Goal: Task Accomplishment & Management: Use online tool/utility

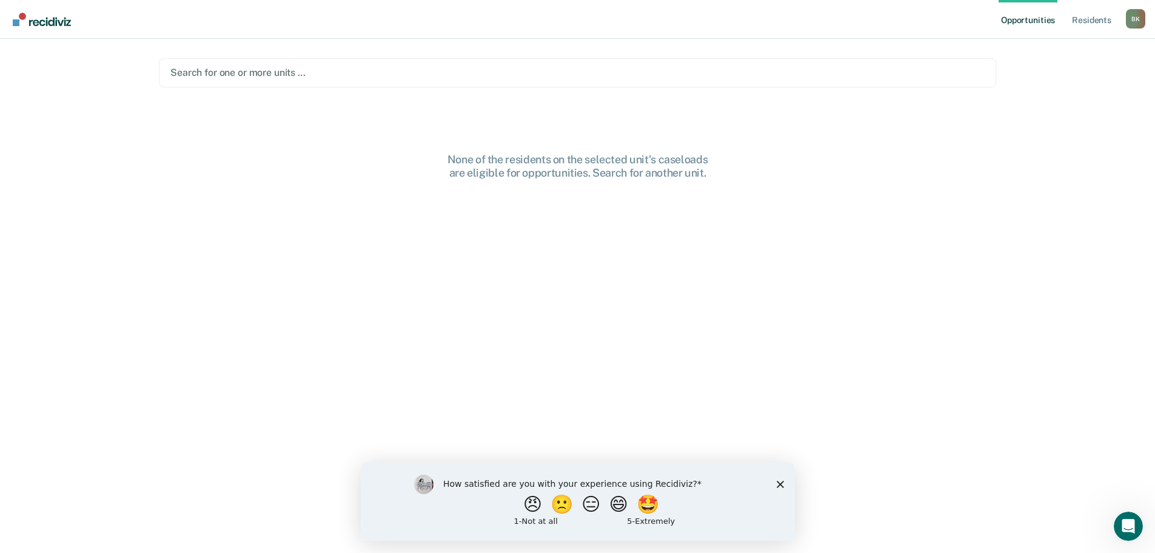
click at [774, 483] on div "How satisfied are you with your experience using Recidiviz? 😠 🙁 😑 😄 🤩 1 - Not a…" at bounding box center [577, 501] width 434 height 78
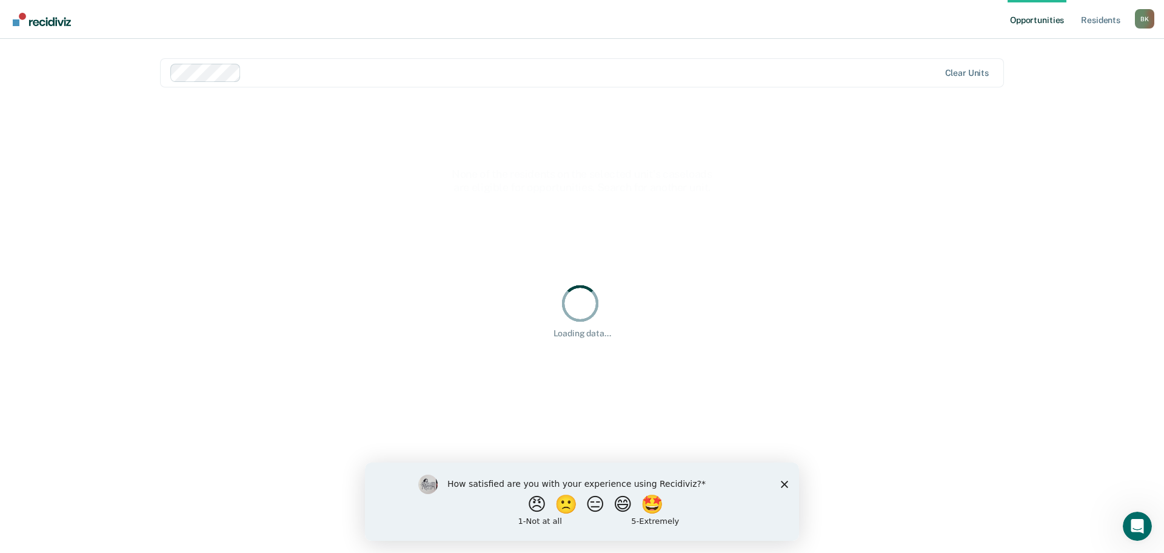
click at [317, 67] on div at bounding box center [592, 72] width 693 height 14
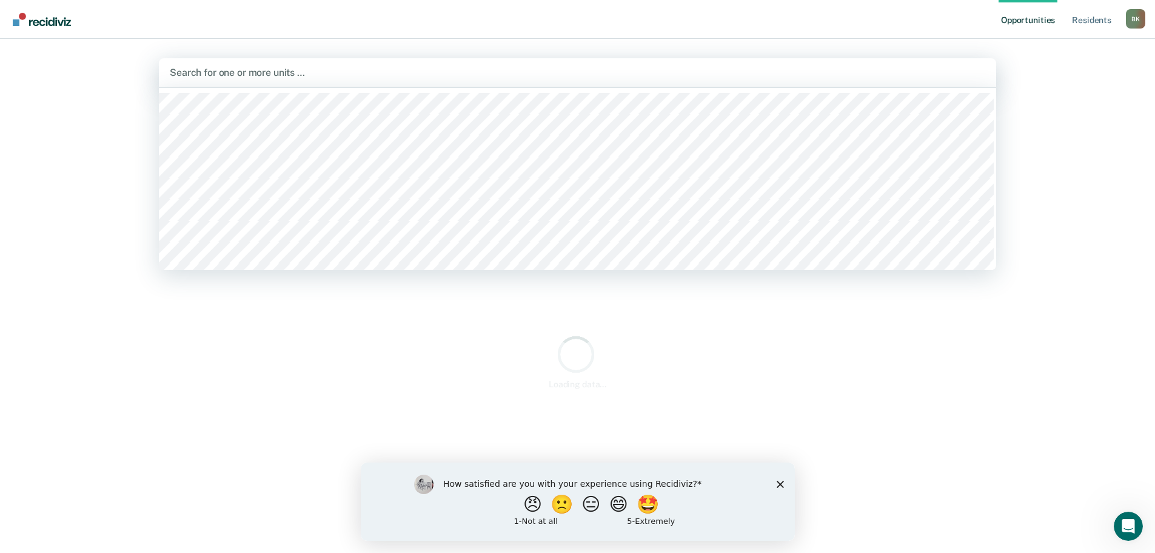
click at [344, 74] on div at bounding box center [578, 72] width 816 height 14
type input "spnd"
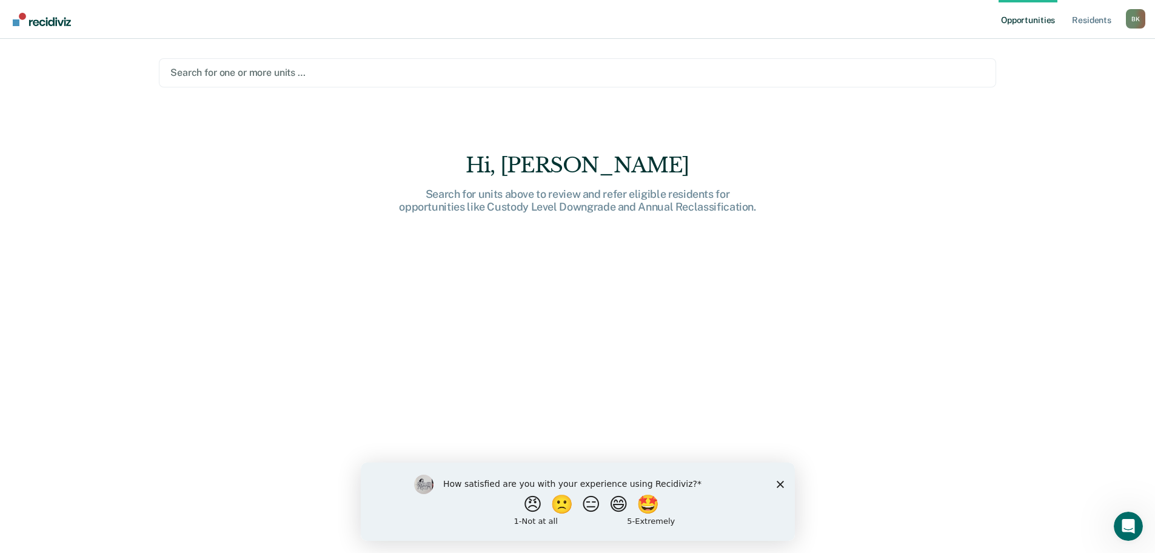
click at [272, 87] on main "Search for one or more units … Hi, [PERSON_NAME]. Search for units above to rev…" at bounding box center [577, 281] width 867 height 485
click at [267, 70] on div at bounding box center [577, 72] width 815 height 14
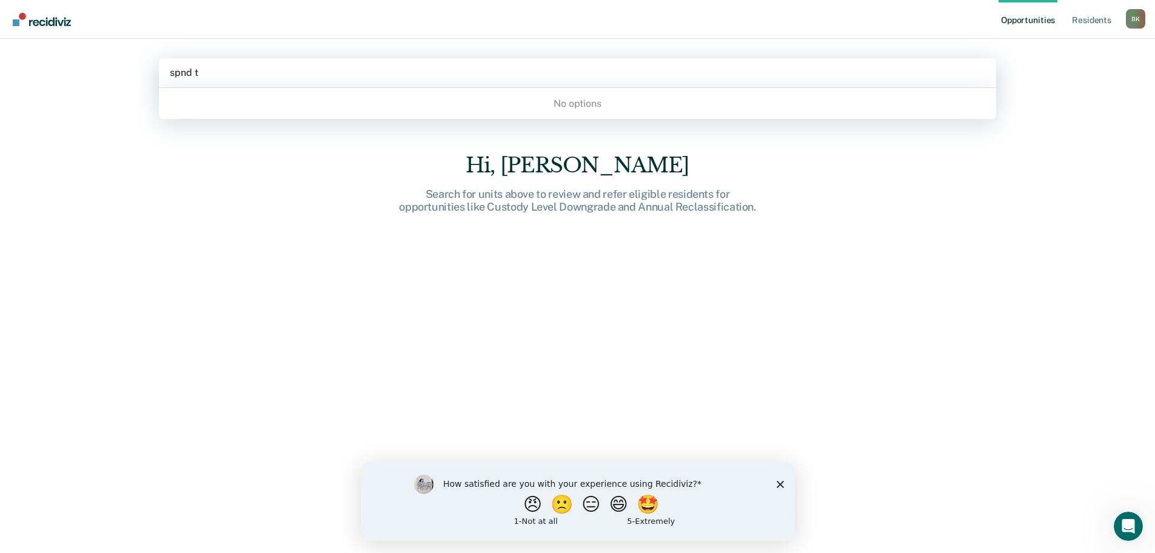
type input "spnd"
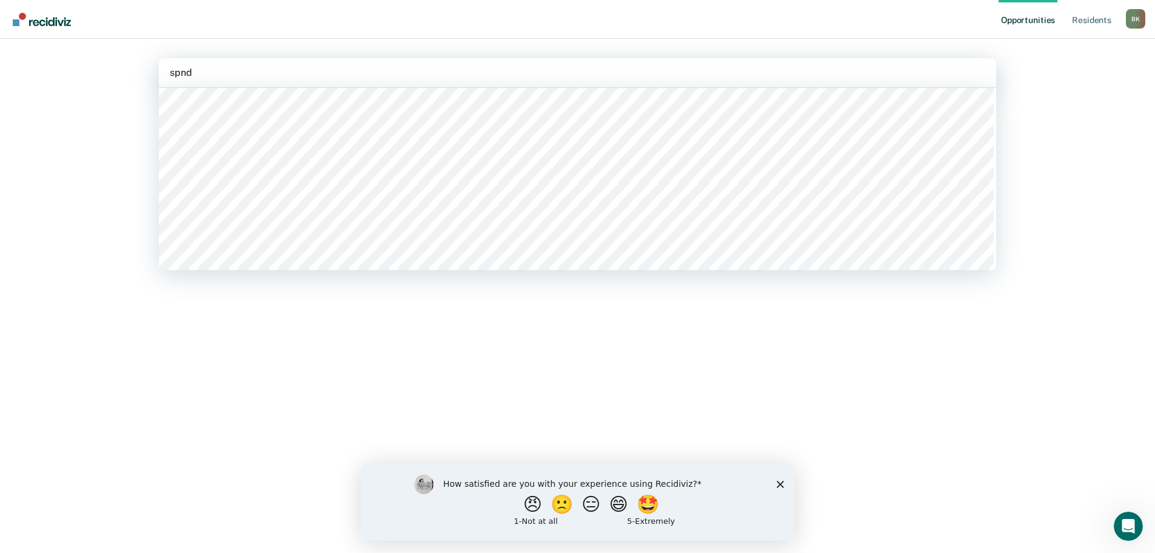
scroll to position [596, 0]
click at [305, 63] on div "Clear units" at bounding box center [578, 72] width 838 height 29
click at [260, 69] on div at bounding box center [578, 72] width 816 height 14
type input "t"
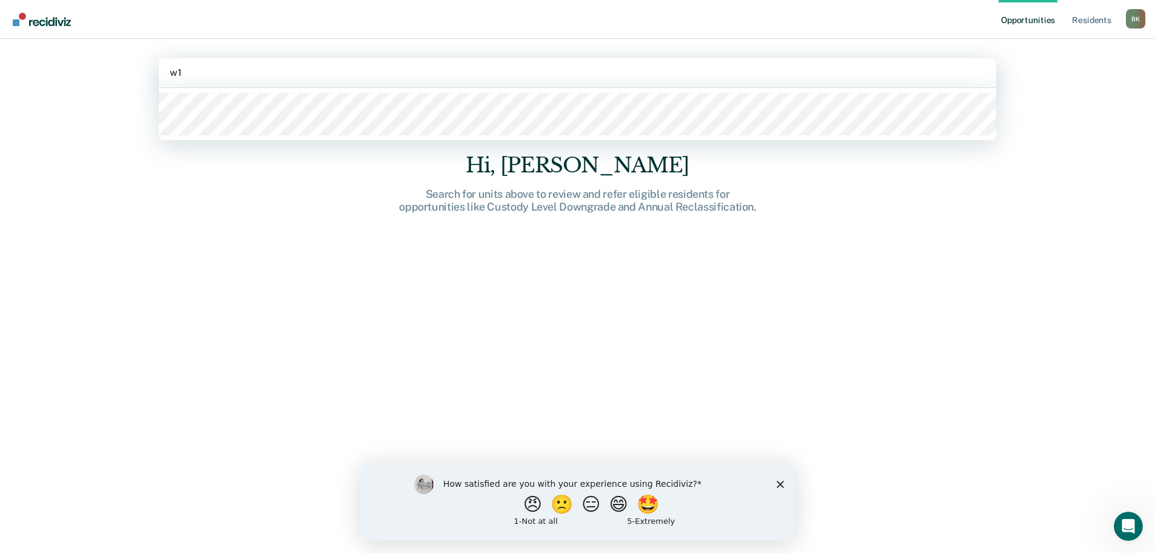
type input "w1a"
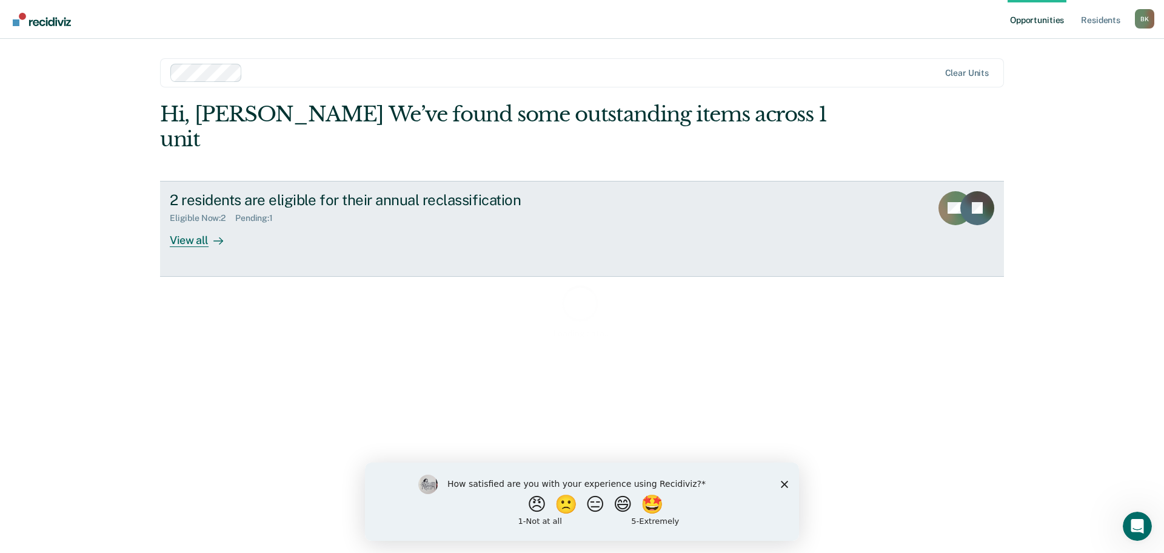
click at [201, 222] on link "2 residents are eligible for their annual reclassification Eligible Now : 2 Pen…" at bounding box center [582, 229] width 844 height 96
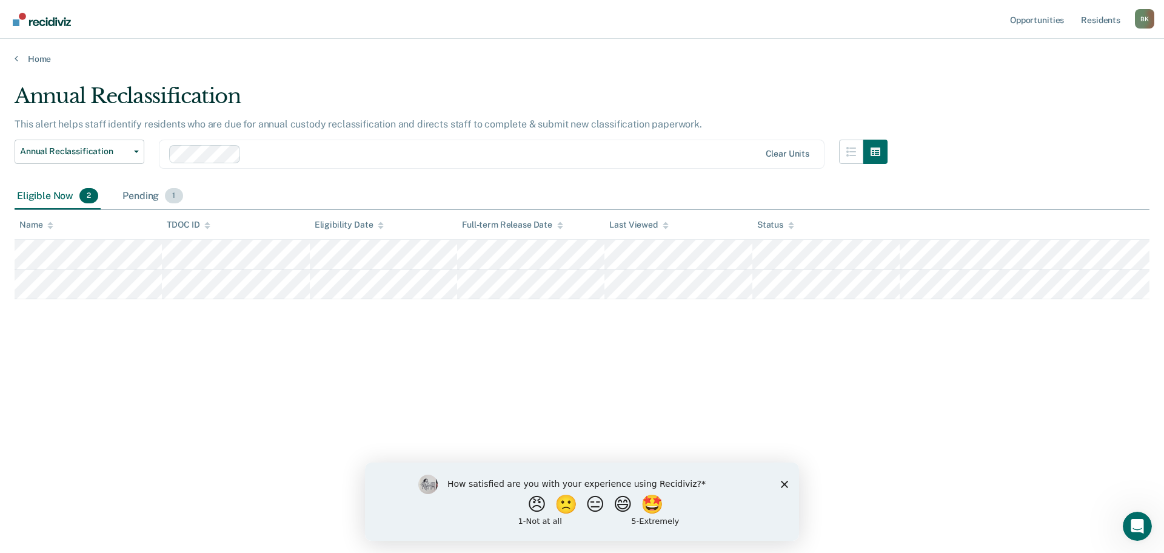
click at [143, 200] on div "Pending 1" at bounding box center [152, 196] width 65 height 27
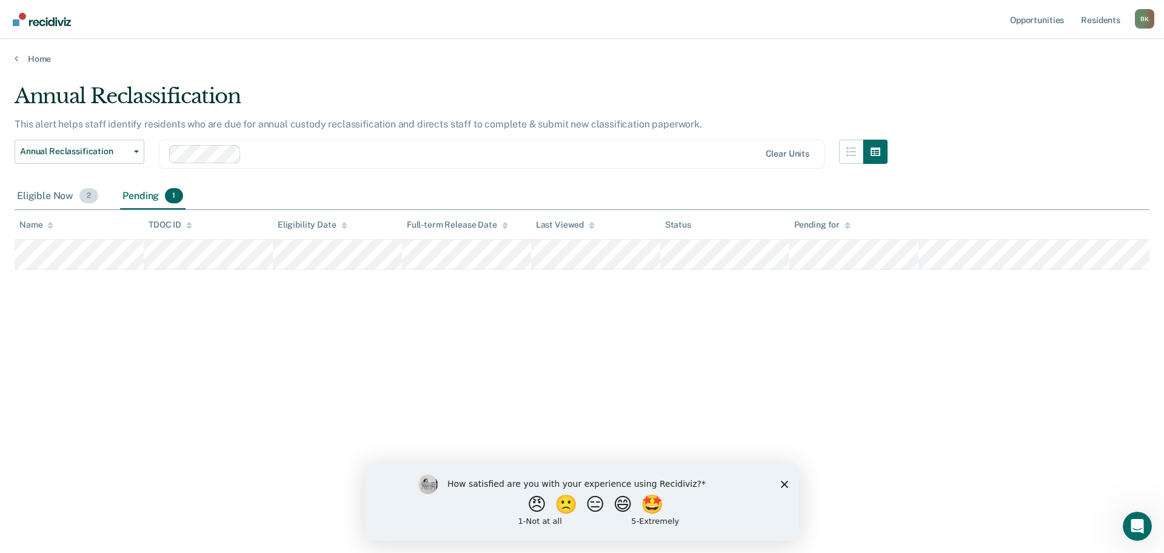
click at [42, 200] on div "Eligible Now 2" at bounding box center [58, 196] width 86 height 27
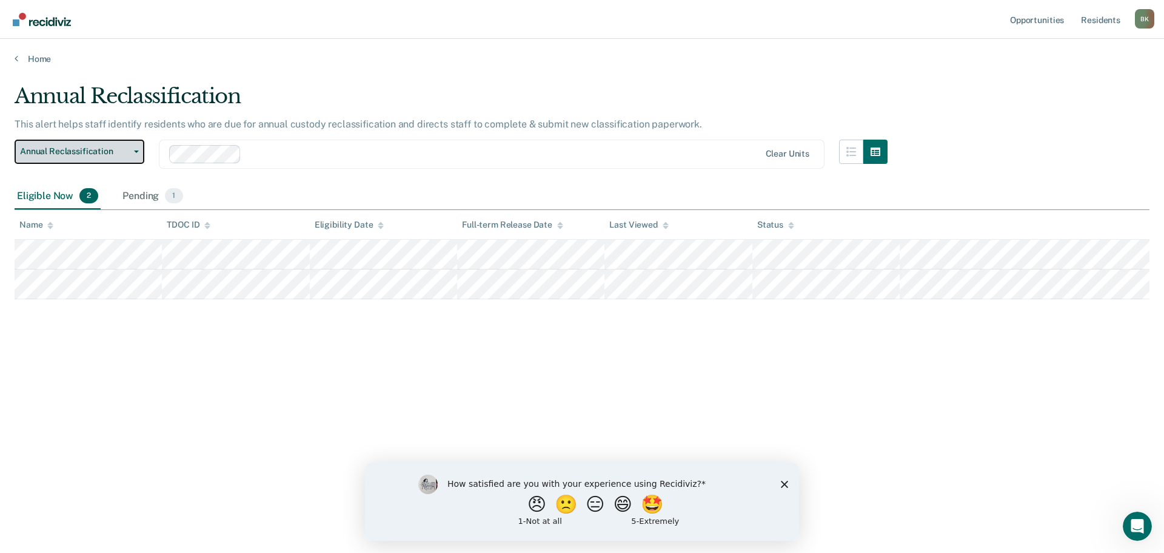
click at [113, 154] on span "Annual Reclassification" at bounding box center [74, 151] width 109 height 10
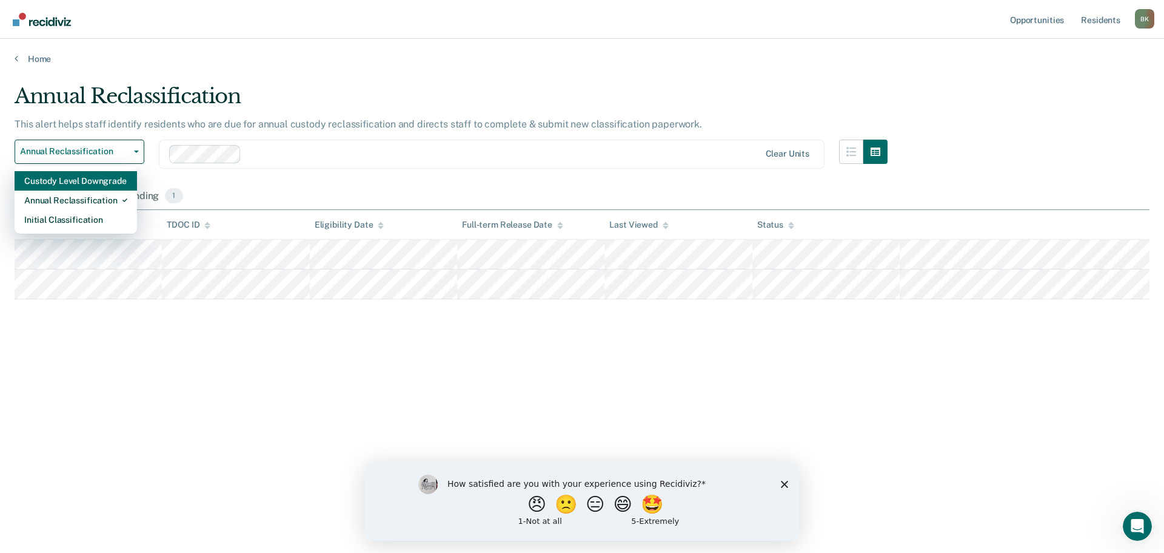
click at [88, 176] on div "Custody Level Downgrade" at bounding box center [75, 180] width 103 height 19
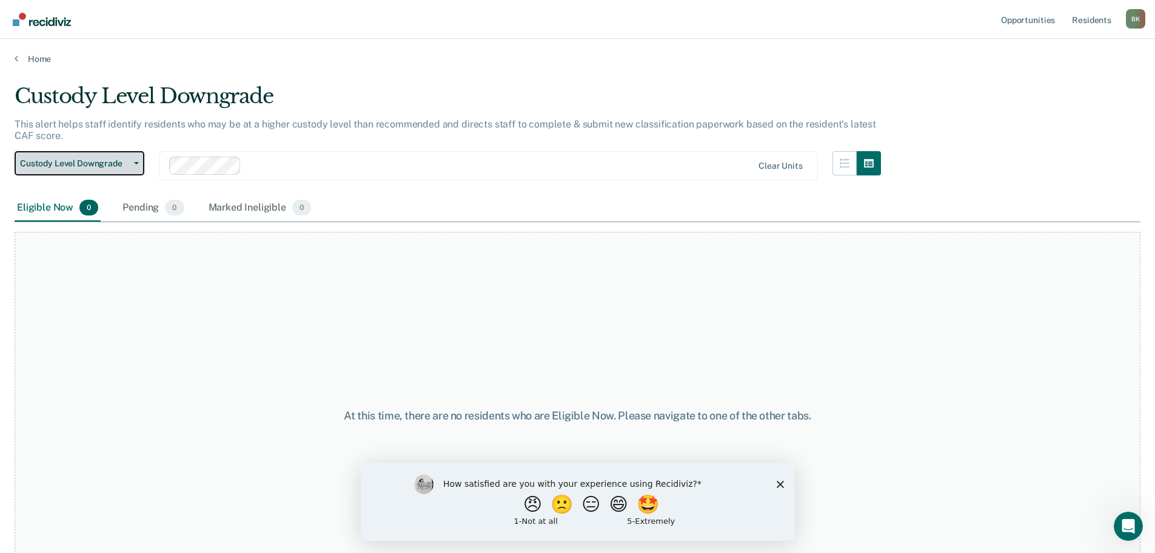
click at [87, 166] on span "Custody Level Downgrade" at bounding box center [74, 163] width 109 height 10
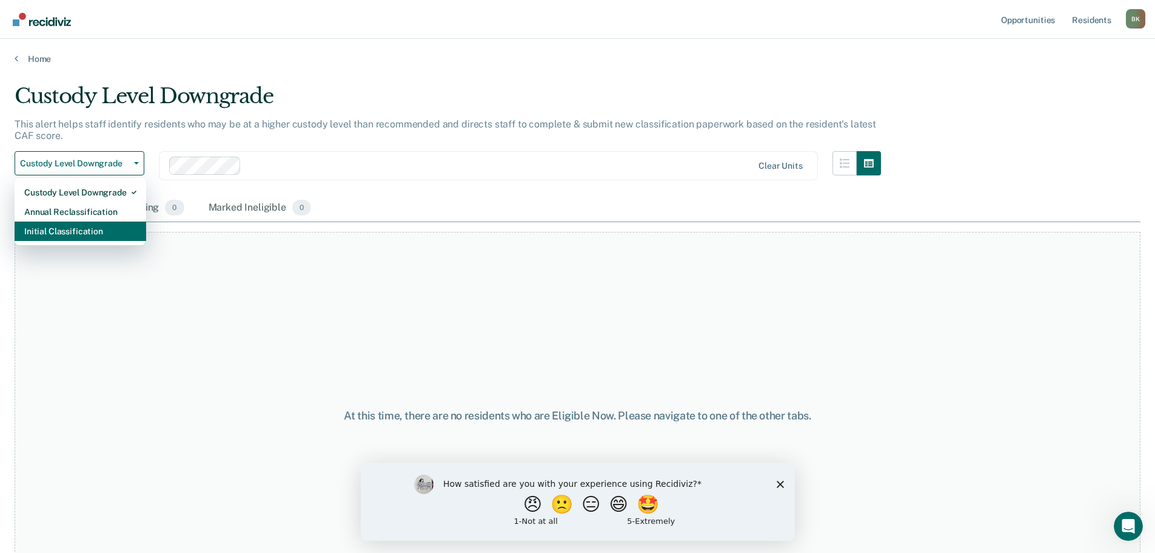
click at [65, 229] on div "Initial Classification" at bounding box center [80, 230] width 112 height 19
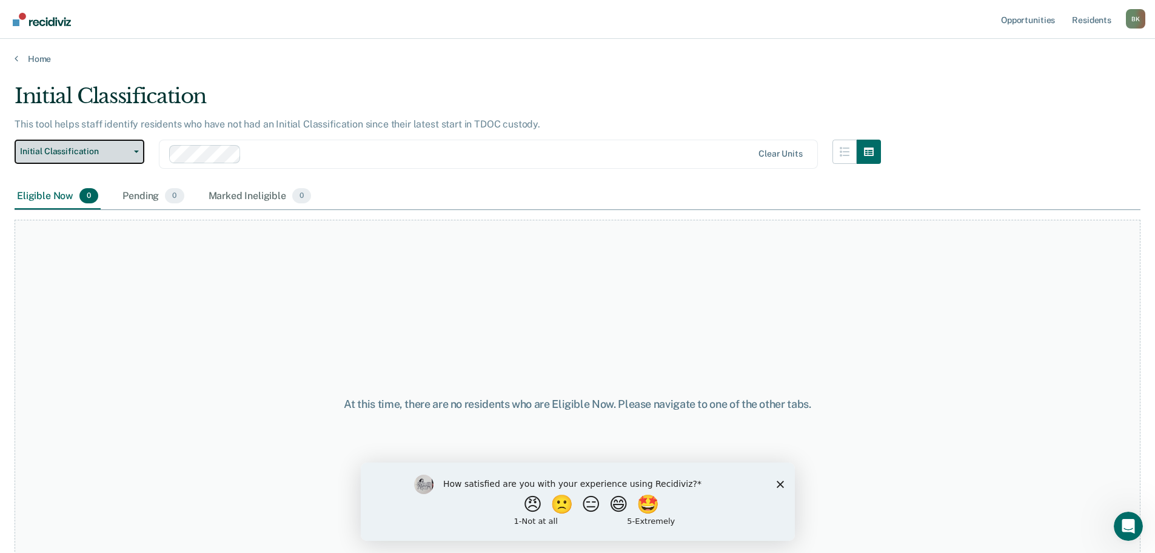
click at [76, 150] on span "Initial Classification" at bounding box center [74, 151] width 109 height 10
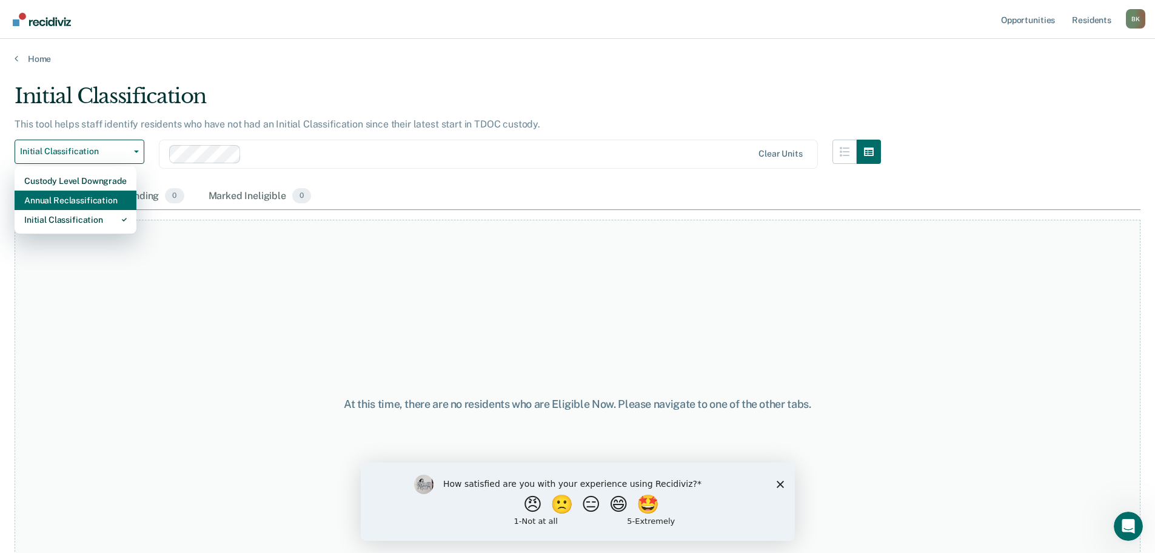
click at [75, 198] on div "Annual Reclassification" at bounding box center [75, 199] width 102 height 19
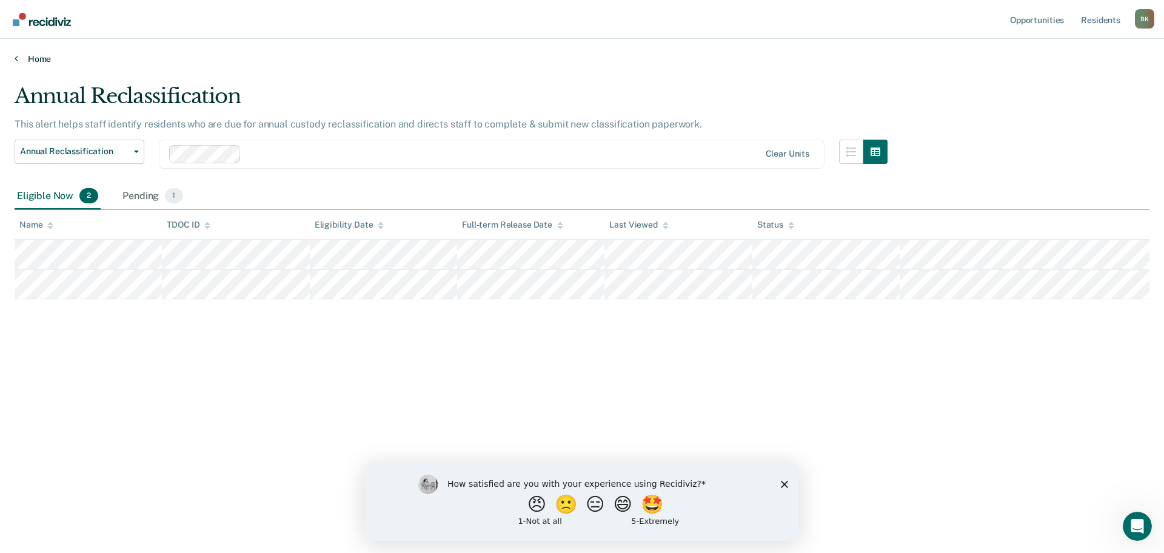
click at [54, 55] on link "Home" at bounding box center [582, 58] width 1135 height 11
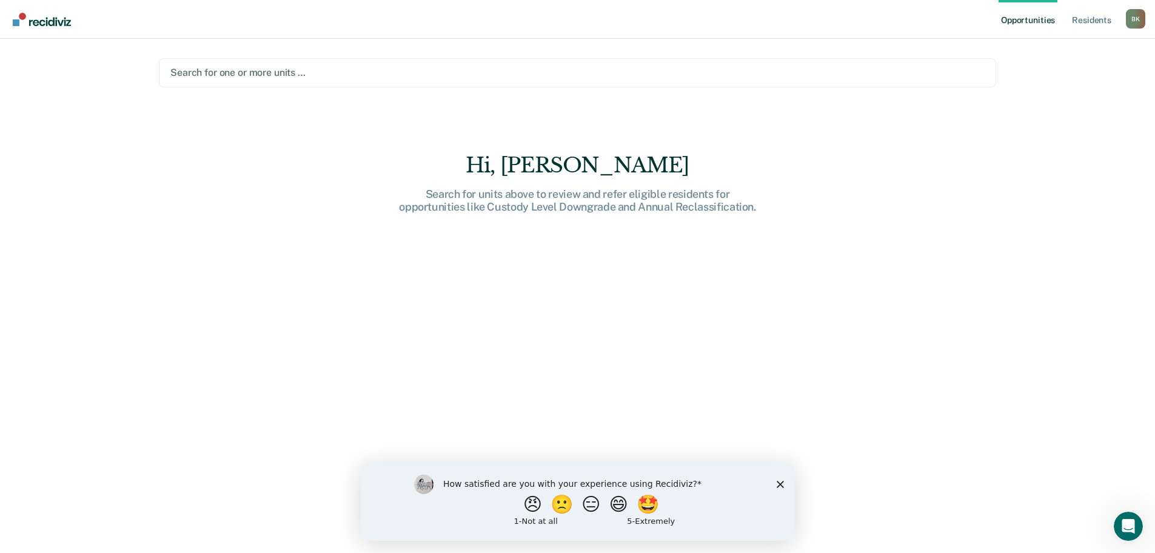
click at [254, 74] on div at bounding box center [577, 72] width 815 height 14
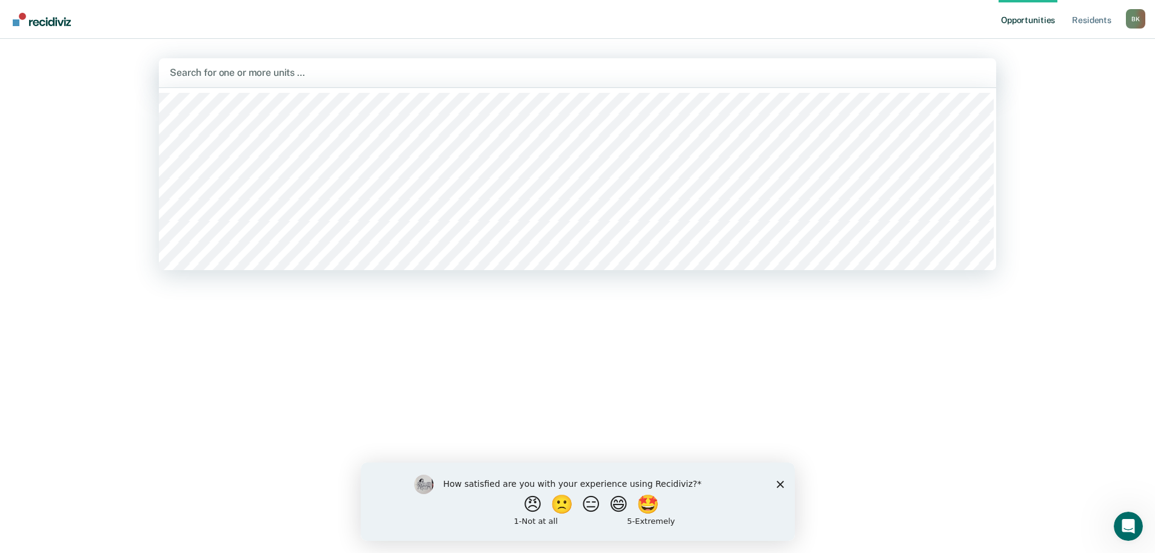
click at [252, 69] on div at bounding box center [578, 72] width 816 height 14
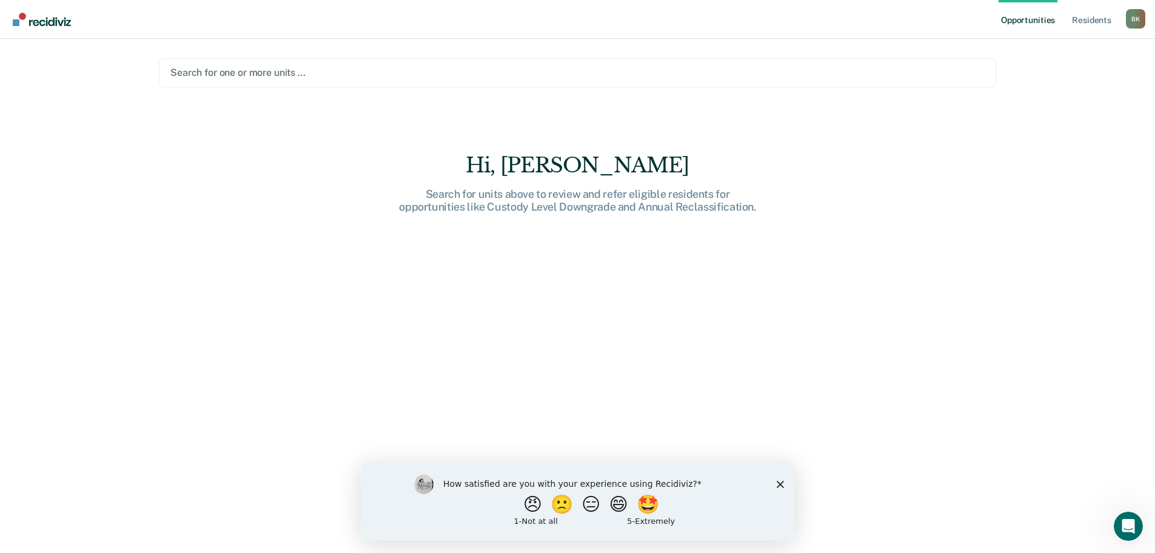
click at [252, 69] on div at bounding box center [577, 72] width 815 height 14
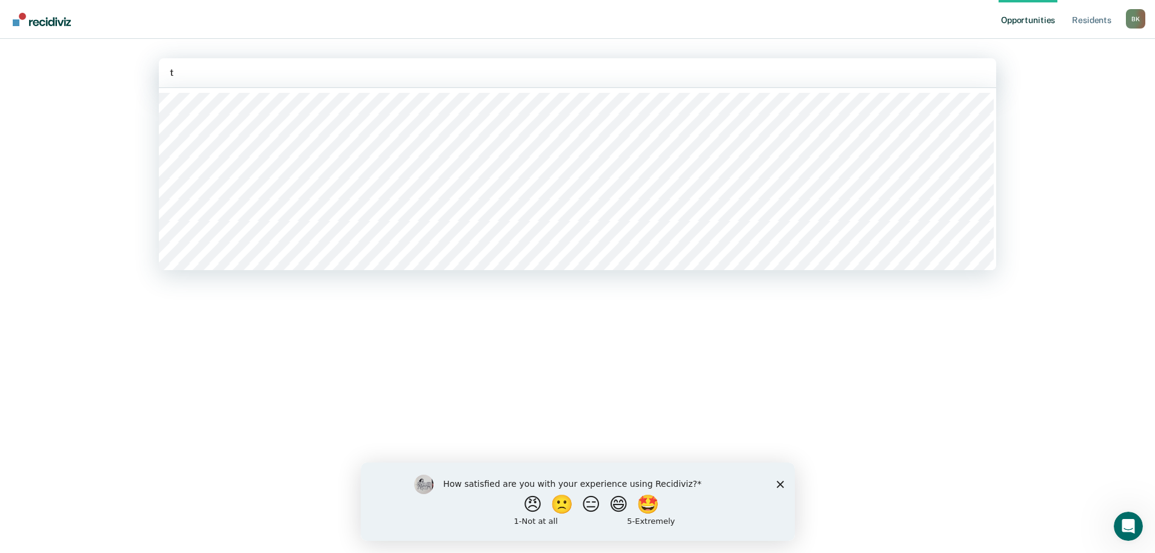
type input "t8"
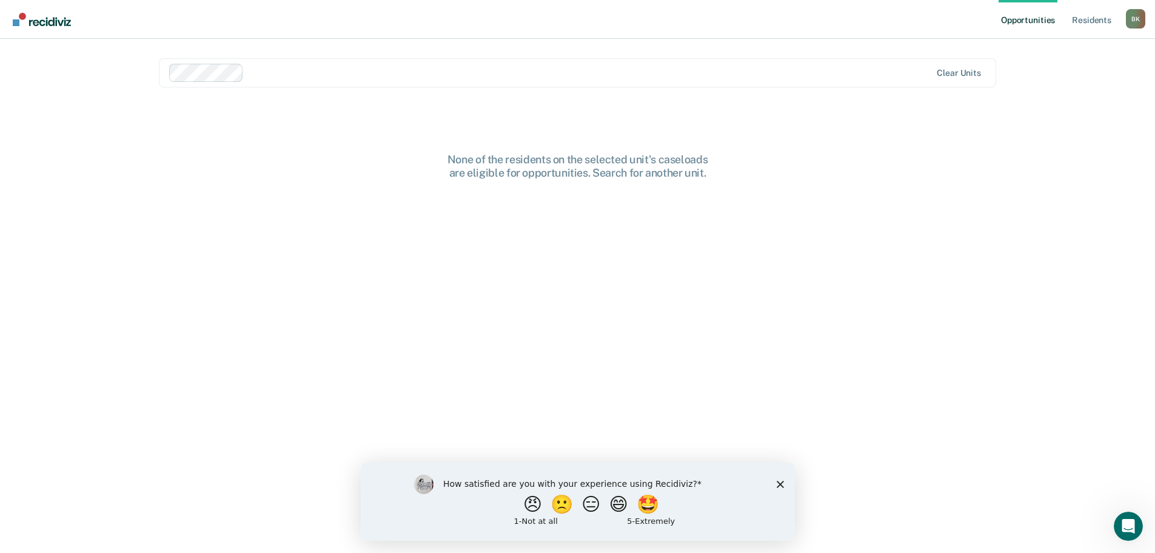
click at [687, 69] on div at bounding box center [590, 72] width 682 height 14
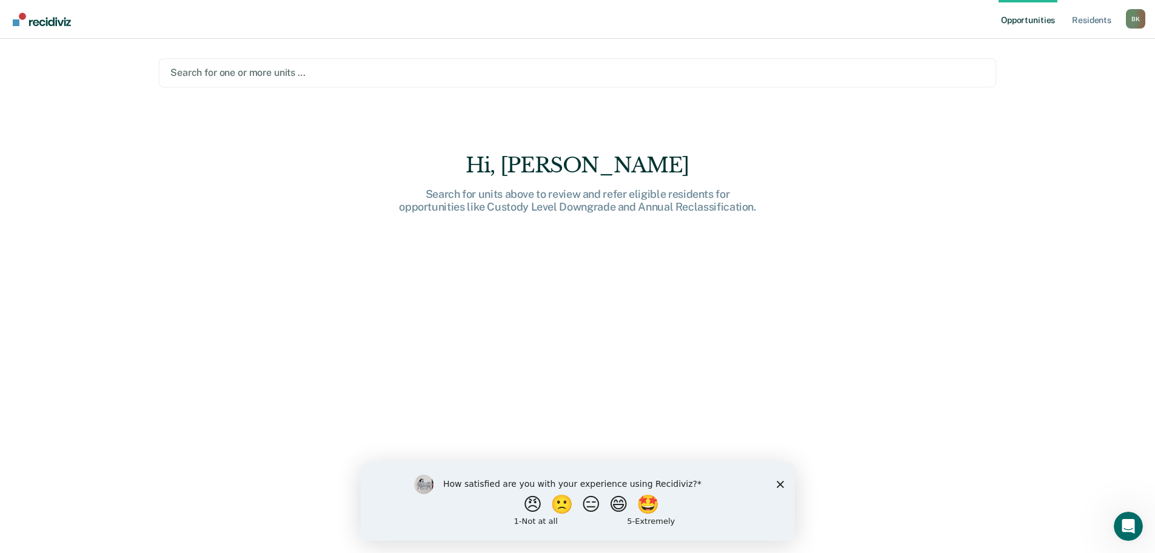
click at [259, 72] on div at bounding box center [577, 72] width 815 height 14
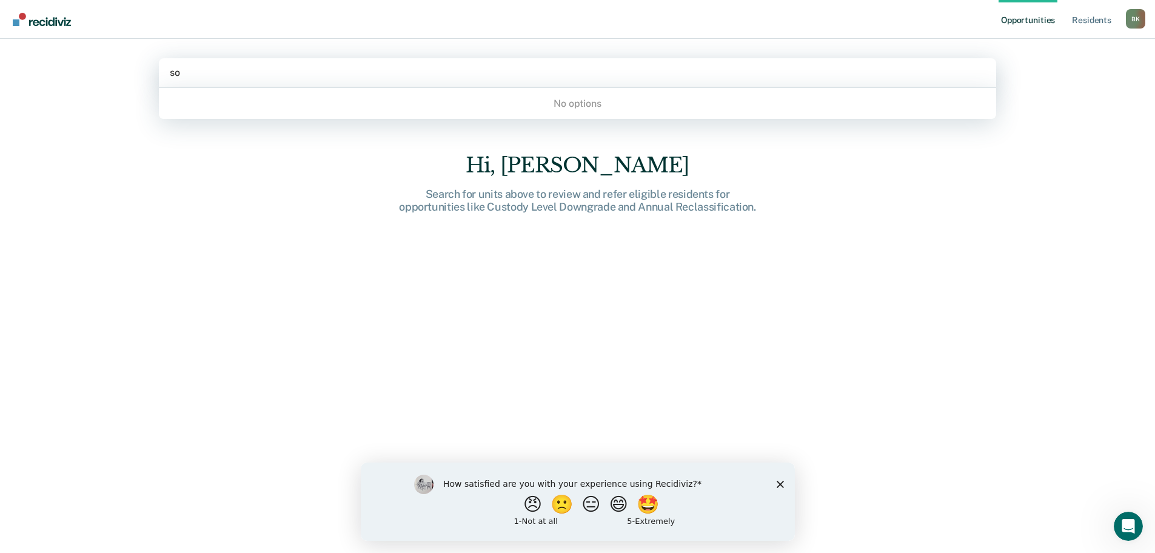
type input "s"
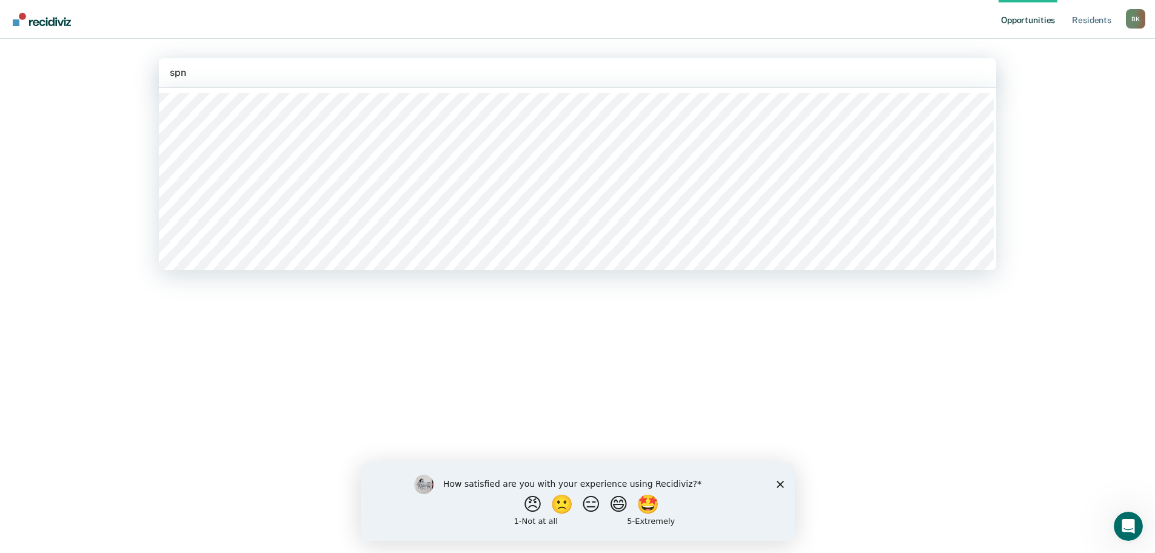
type input "spnd"
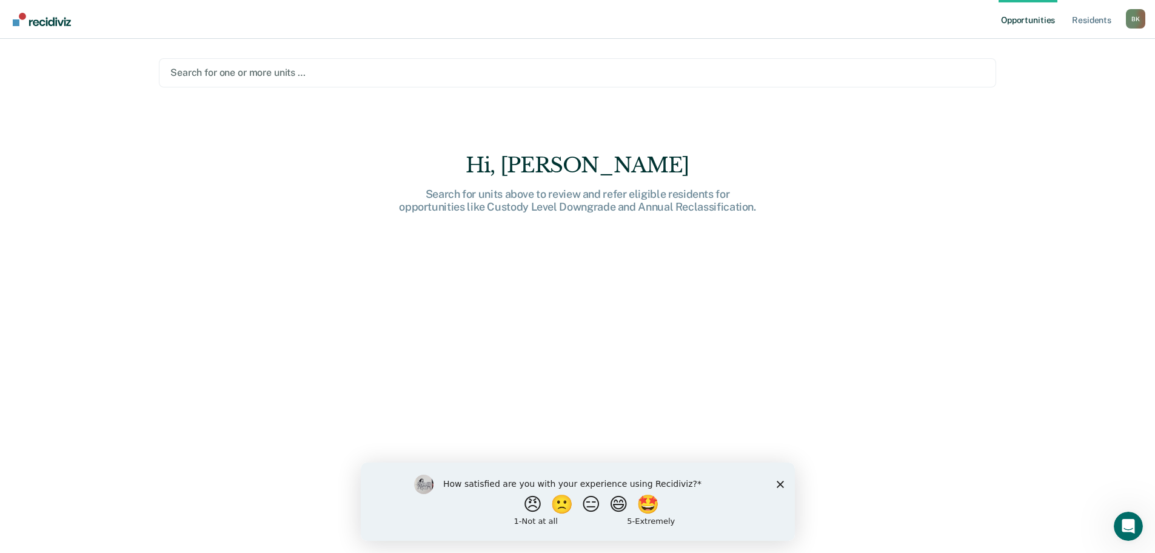
drag, startPoint x: 244, startPoint y: 76, endPoint x: 187, endPoint y: 76, distance: 57.0
click at [187, 76] on div at bounding box center [577, 72] width 815 height 14
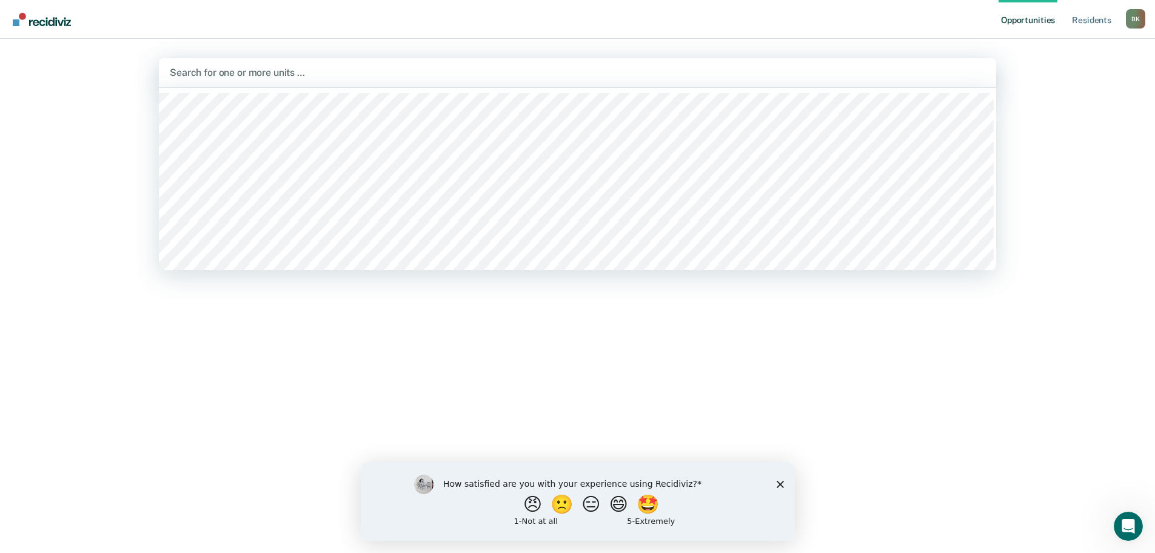
click at [250, 73] on div at bounding box center [578, 72] width 816 height 14
click at [274, 77] on div at bounding box center [578, 72] width 816 height 14
type input "spnd"
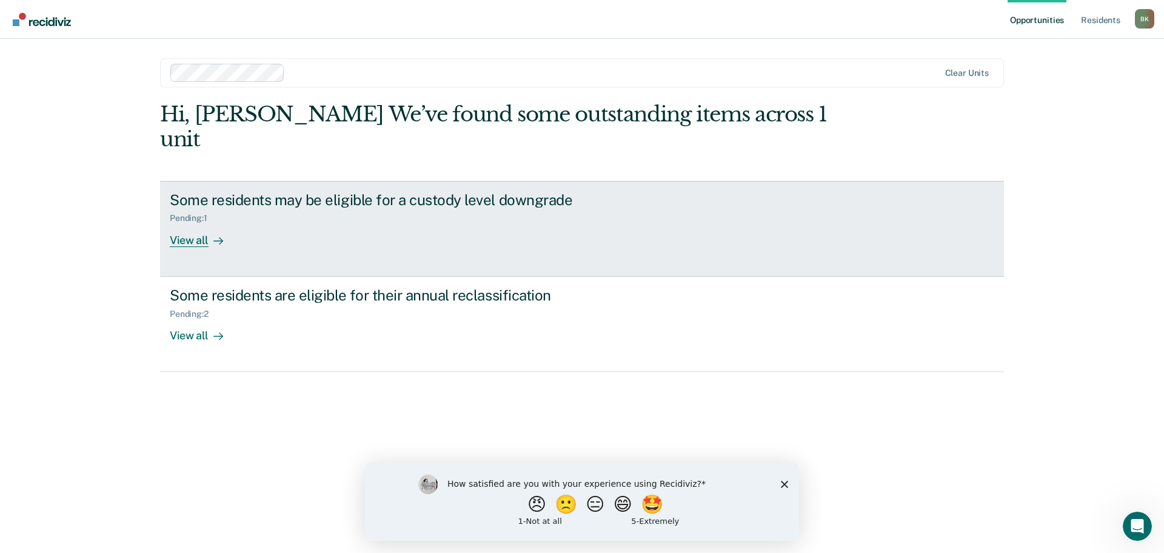
click at [198, 233] on link "Some residents may be eligible for a custody level downgrade Pending : 1 View a…" at bounding box center [582, 229] width 844 height 96
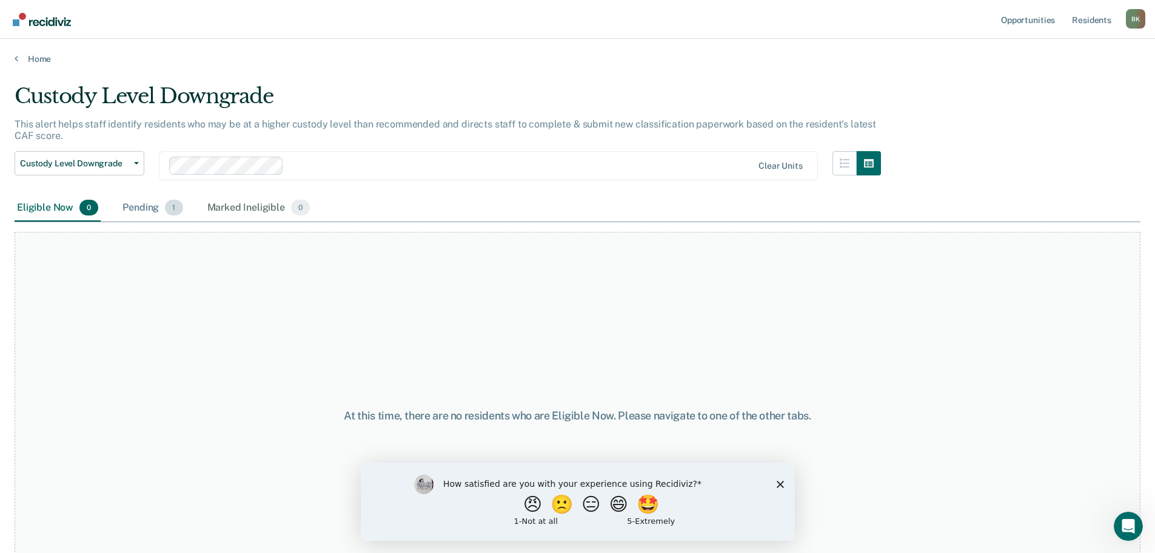
click at [155, 216] on div "Pending 1" at bounding box center [152, 208] width 65 height 27
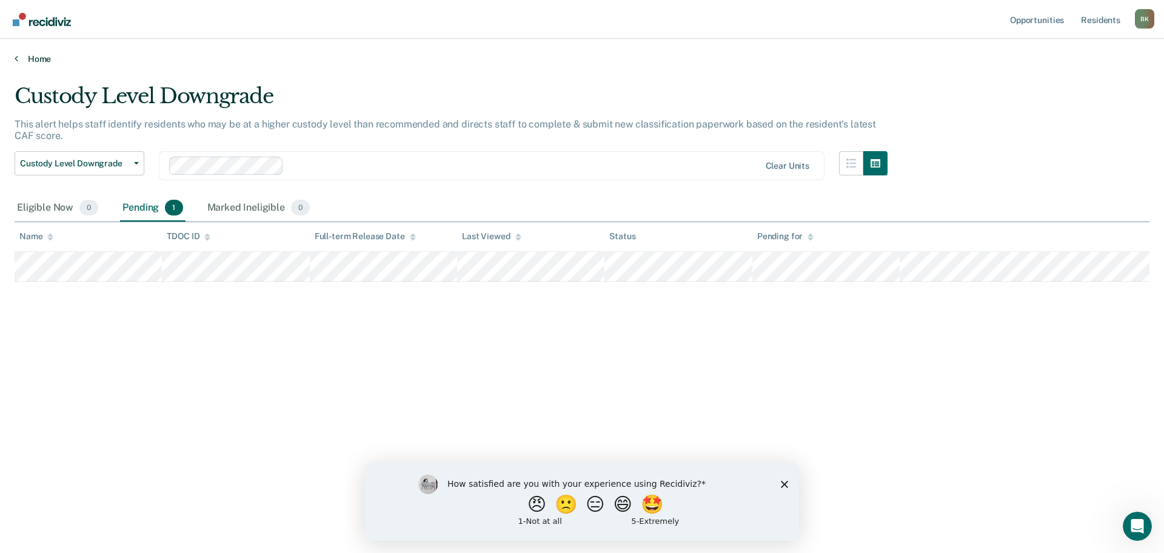
click at [46, 58] on link "Home" at bounding box center [582, 58] width 1135 height 11
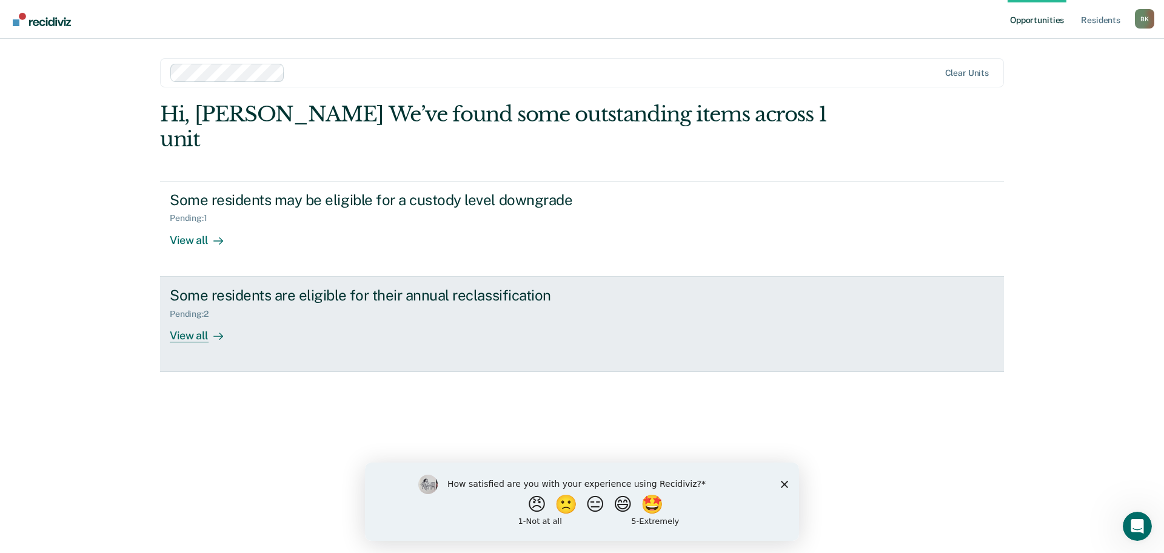
click at [207, 318] on div "View all" at bounding box center [204, 330] width 68 height 24
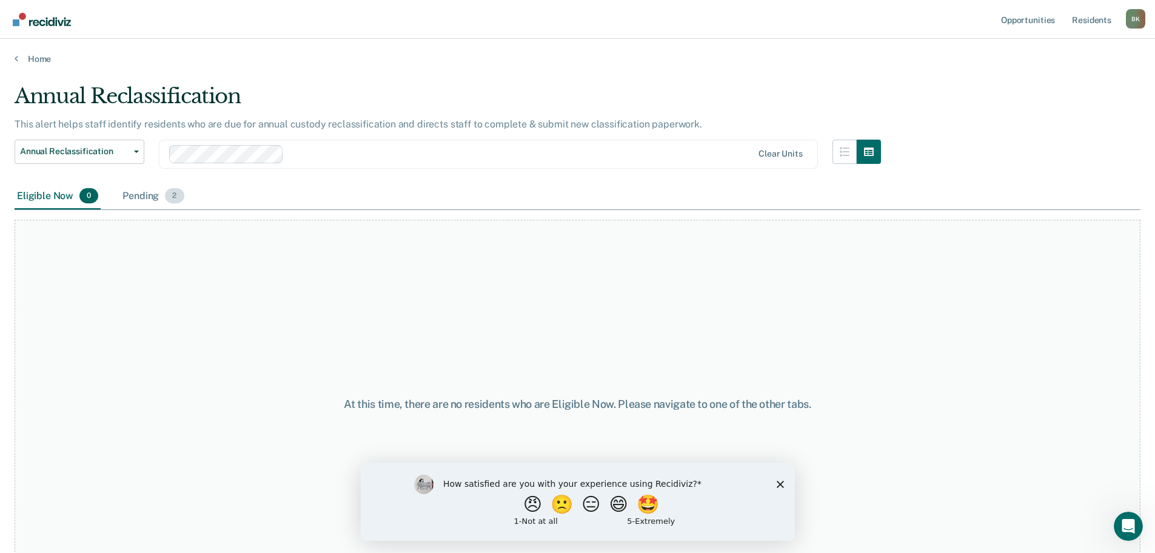
click at [134, 195] on div "Pending 2" at bounding box center [153, 196] width 66 height 27
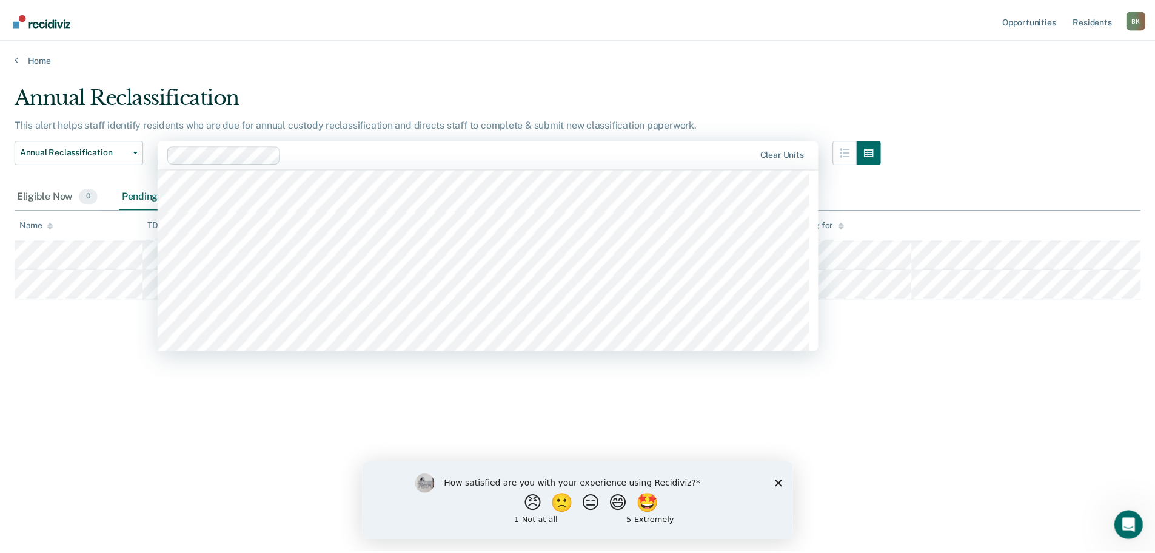
scroll to position [2729, 0]
click at [288, 153] on div at bounding box center [520, 154] width 465 height 14
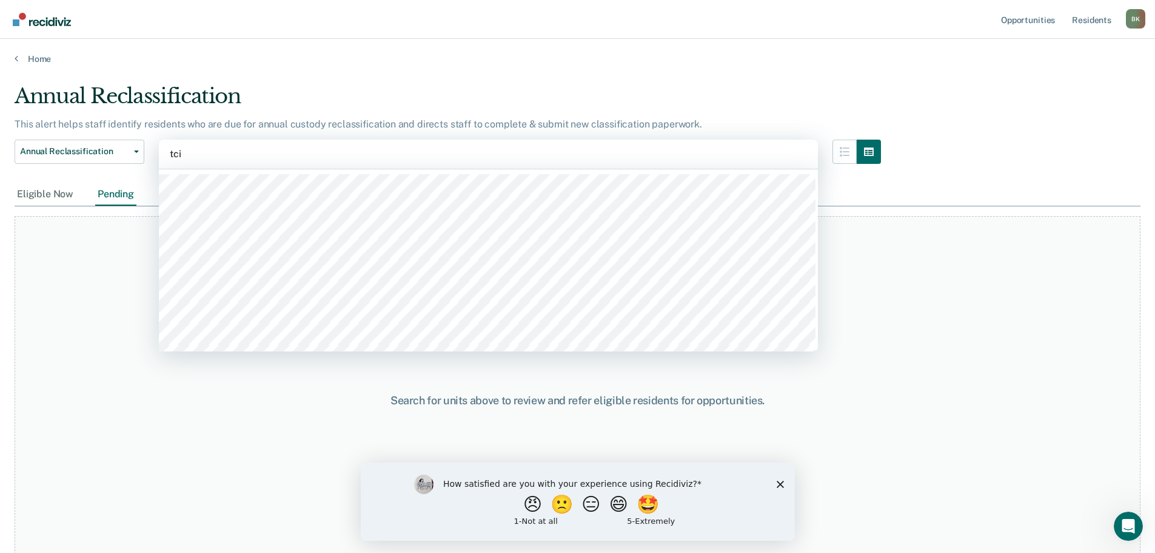
type input "tcix"
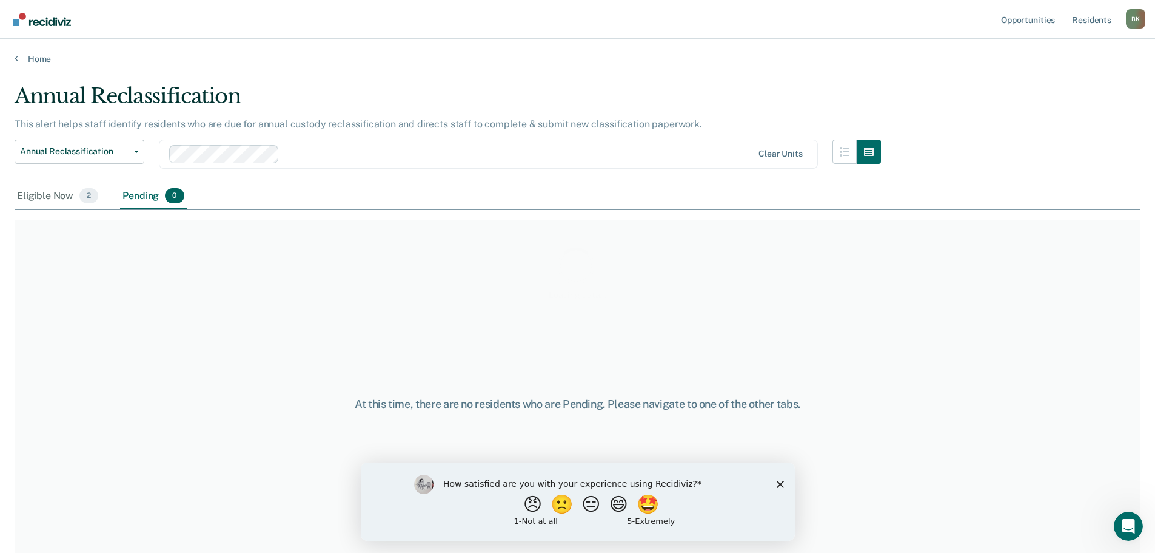
click at [61, 198] on div "Loading data..." at bounding box center [578, 273] width 1126 height 378
click at [33, 197] on div "Eligible Now 2" at bounding box center [58, 196] width 86 height 27
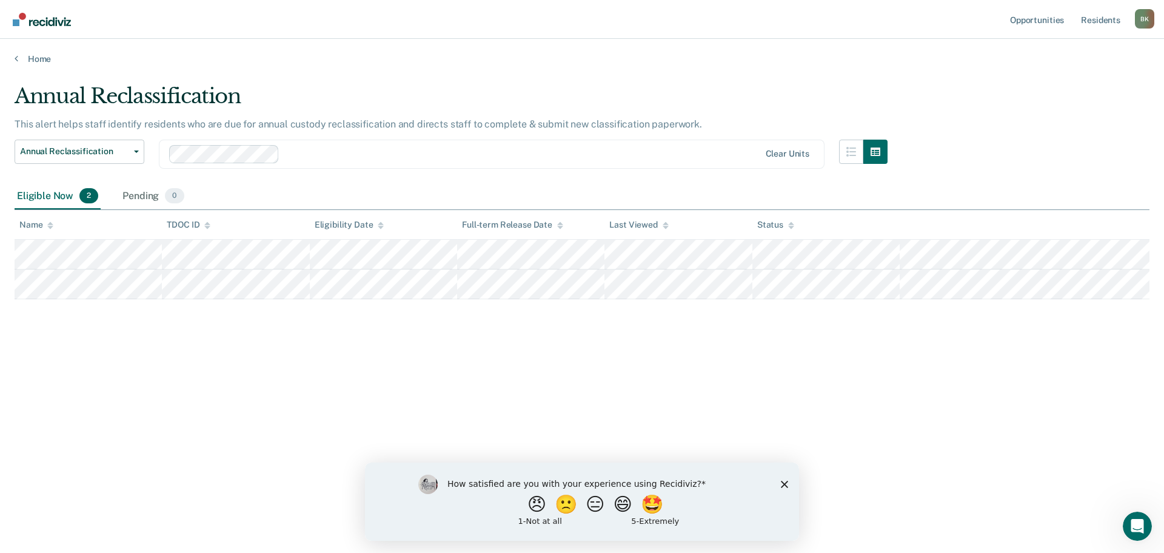
click at [281, 365] on div "Annual Reclassification This alert helps staff identify residents who are due f…" at bounding box center [582, 273] width 1135 height 378
